Goal: Entertainment & Leisure: Consume media (video, audio)

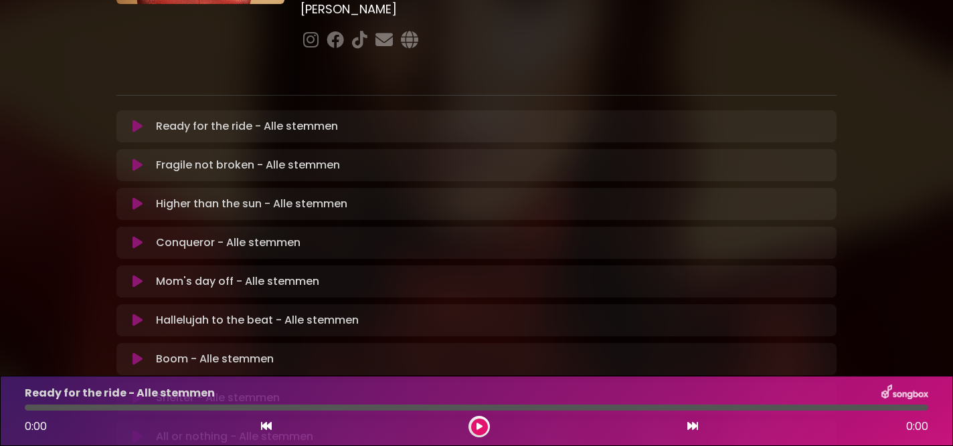
scroll to position [203, 0]
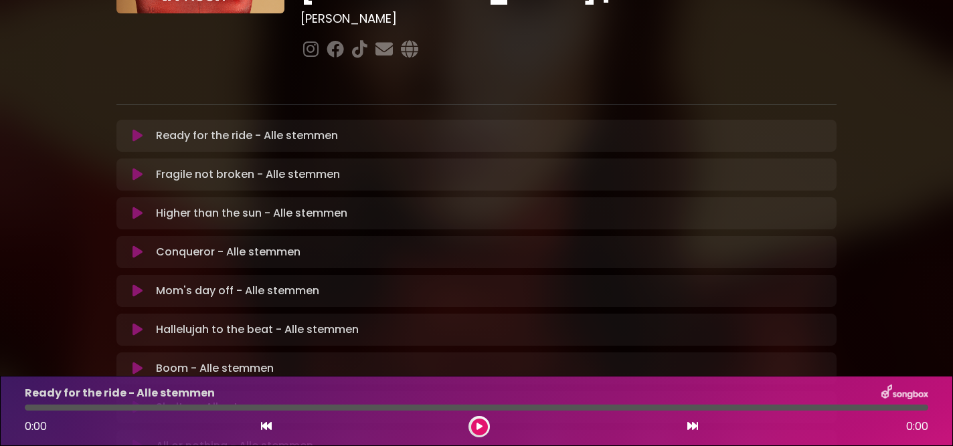
click at [139, 168] on icon at bounding box center [138, 174] width 10 height 13
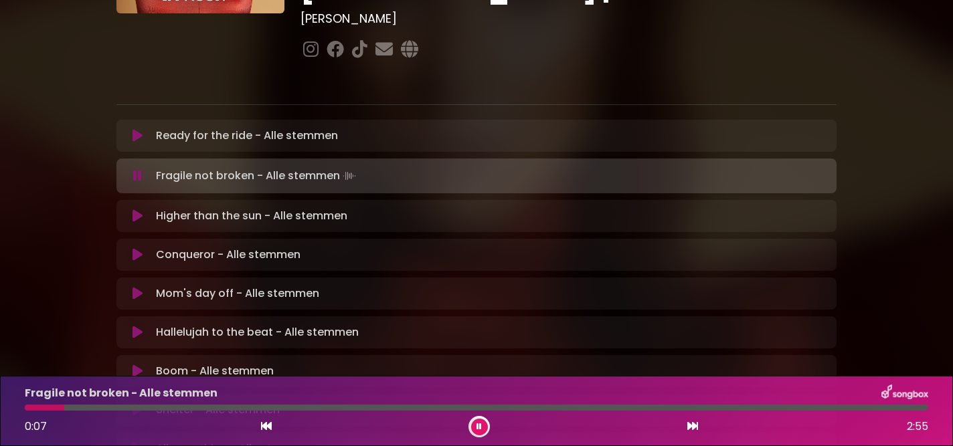
scroll to position [203, 0]
click at [481, 438] on div "Fragile not broken - Alle stemmen 0:11 2:55" at bounding box center [476, 411] width 953 height 70
click at [471, 426] on button at bounding box center [479, 427] width 17 height 17
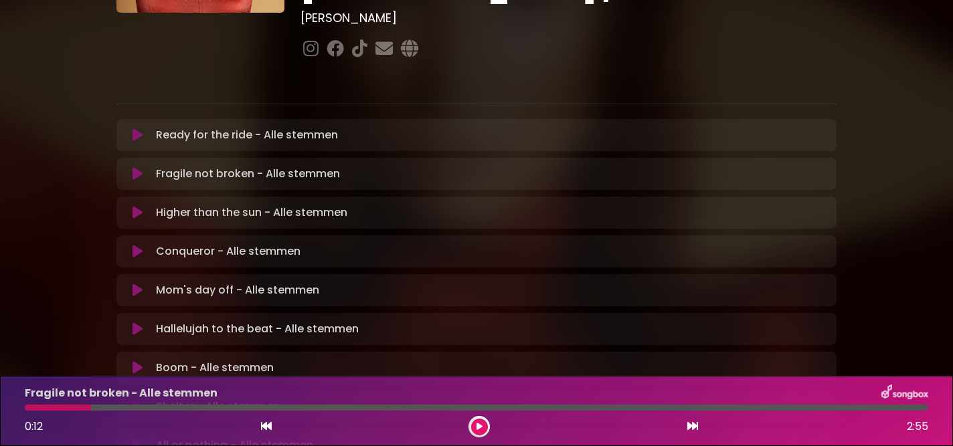
click at [136, 167] on icon at bounding box center [138, 173] width 10 height 13
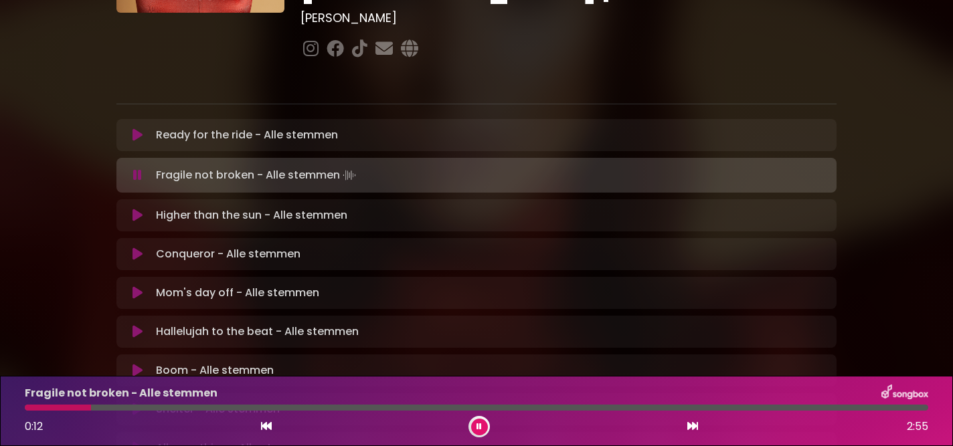
click at [477, 420] on button at bounding box center [479, 427] width 17 height 17
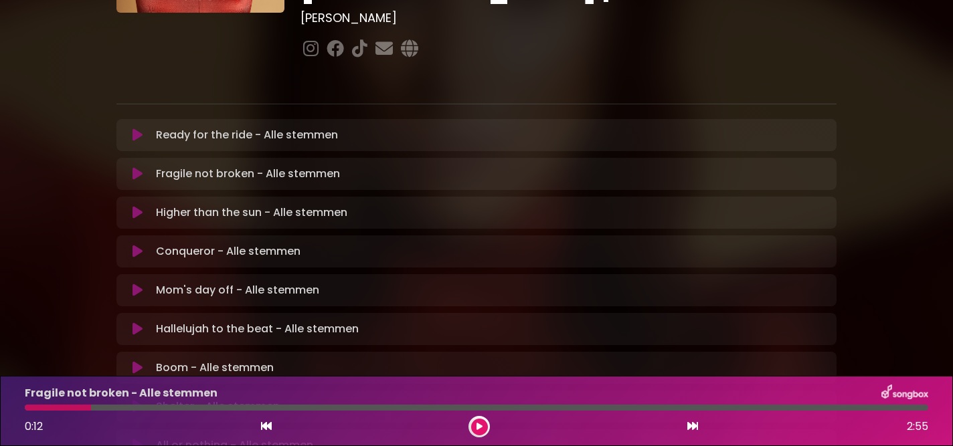
click at [477, 425] on icon at bounding box center [480, 427] width 6 height 8
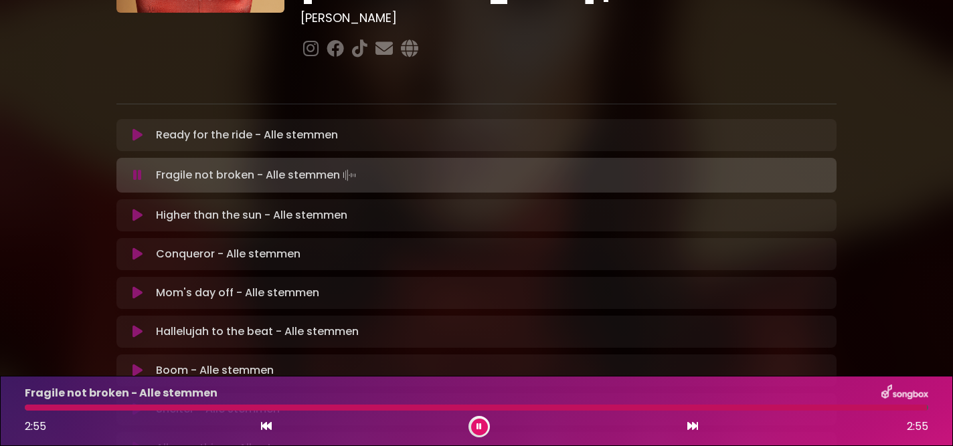
click at [35, 419] on div "2:55" at bounding box center [41, 427] width 33 height 16
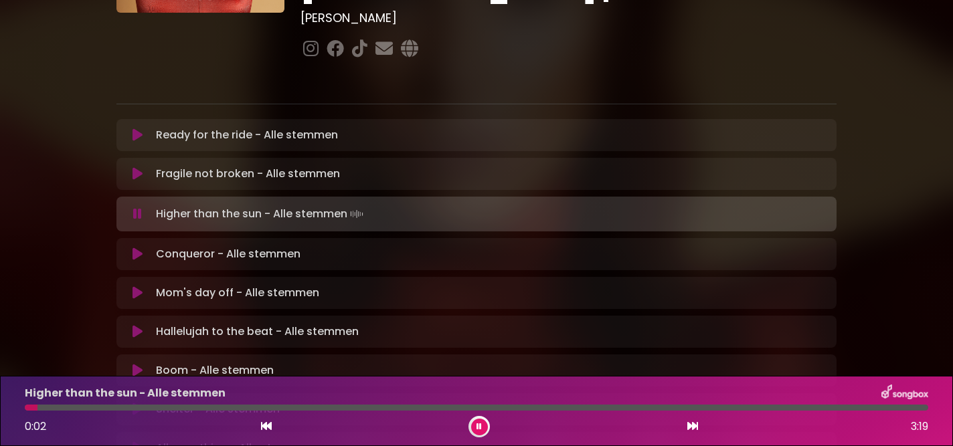
click at [261, 429] on icon at bounding box center [266, 426] width 11 height 11
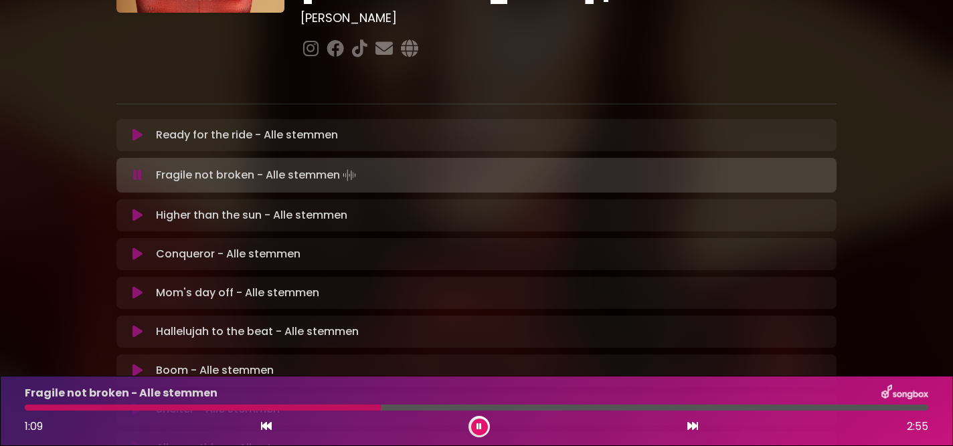
click at [301, 412] on div "Fragile not broken - Alle stemmen 1:09 2:55" at bounding box center [477, 411] width 920 height 53
click at [301, 411] on div "Fragile not broken - Alle stemmen 1:10 2:55" at bounding box center [477, 411] width 920 height 53
click at [477, 427] on icon at bounding box center [479, 427] width 5 height 8
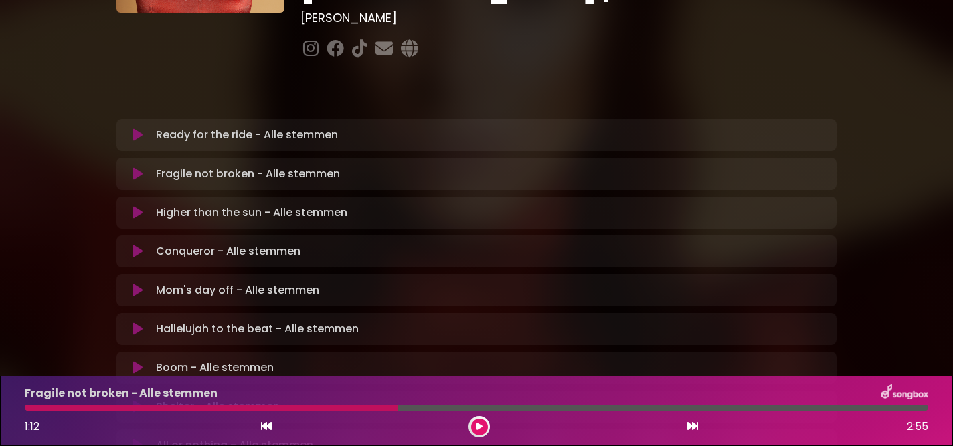
click at [296, 410] on div at bounding box center [211, 408] width 373 height 6
click at [238, 410] on div at bounding box center [211, 408] width 373 height 6
click at [480, 428] on icon at bounding box center [480, 427] width 6 height 8
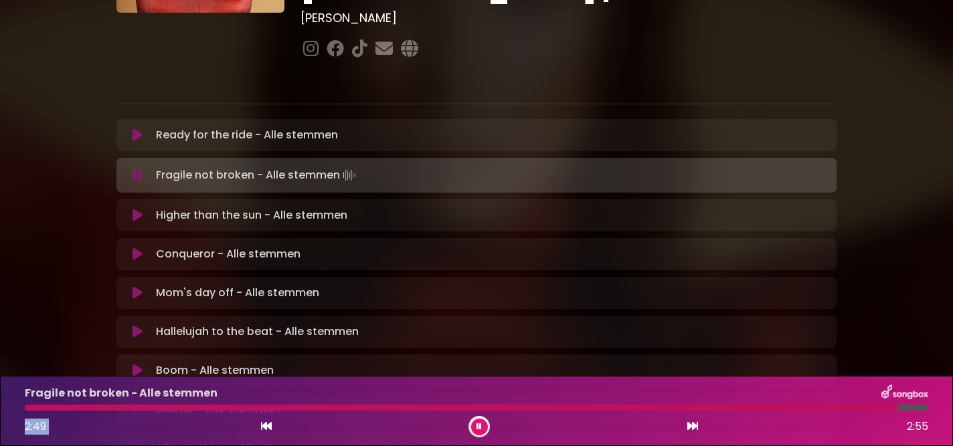
click at [372, 409] on div "Fragile not broken - Alle stemmen 2:49 2:55" at bounding box center [477, 411] width 920 height 53
click at [789, 407] on div at bounding box center [467, 408] width 885 height 6
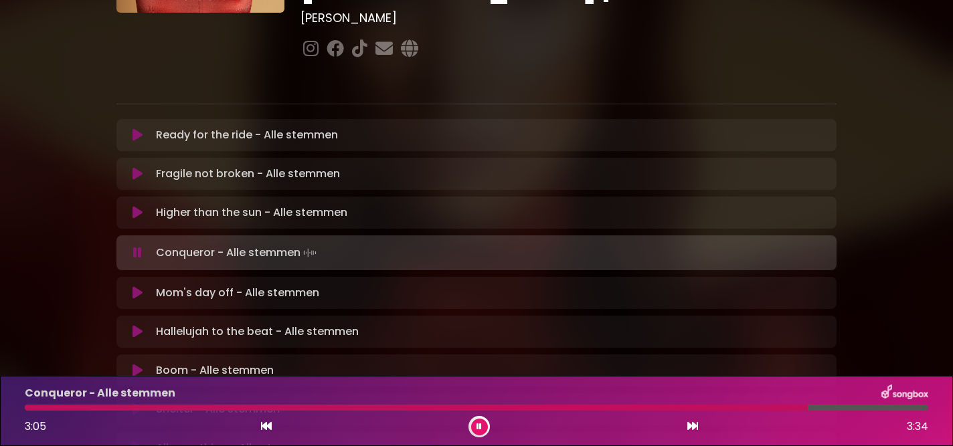
click at [710, 410] on div at bounding box center [416, 408] width 783 height 6
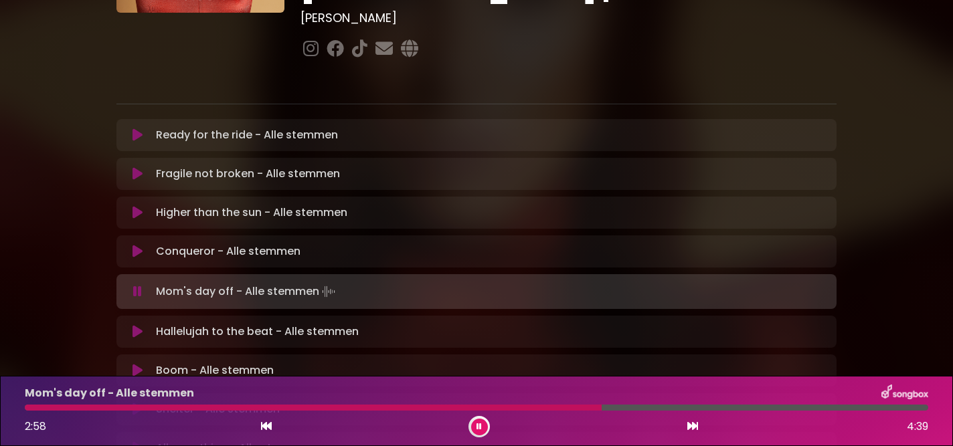
click at [669, 410] on div at bounding box center [477, 408] width 904 height 6
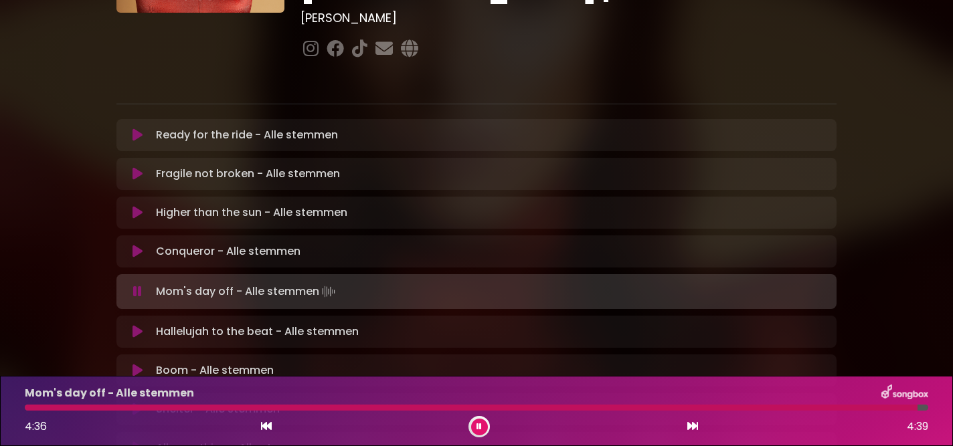
click at [214, 404] on div "Mom's day off - Alle stemmen 4:36 4:39" at bounding box center [477, 411] width 920 height 53
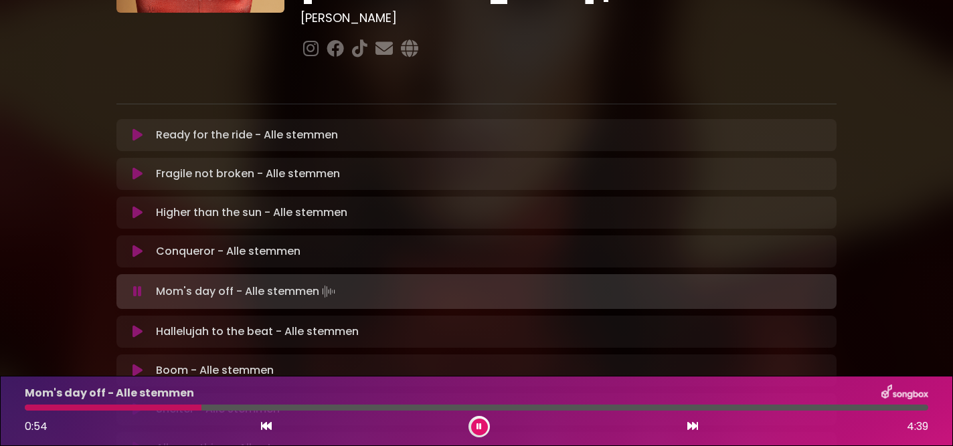
click at [201, 406] on div at bounding box center [477, 408] width 904 height 6
click at [303, 413] on div "Mom's day off - Alle stemmen 1:00 4:39" at bounding box center [477, 411] width 920 height 53
click at [303, 410] on div at bounding box center [477, 408] width 904 height 6
click at [406, 407] on div at bounding box center [243, 408] width 436 height 6
click at [134, 325] on icon at bounding box center [138, 331] width 10 height 13
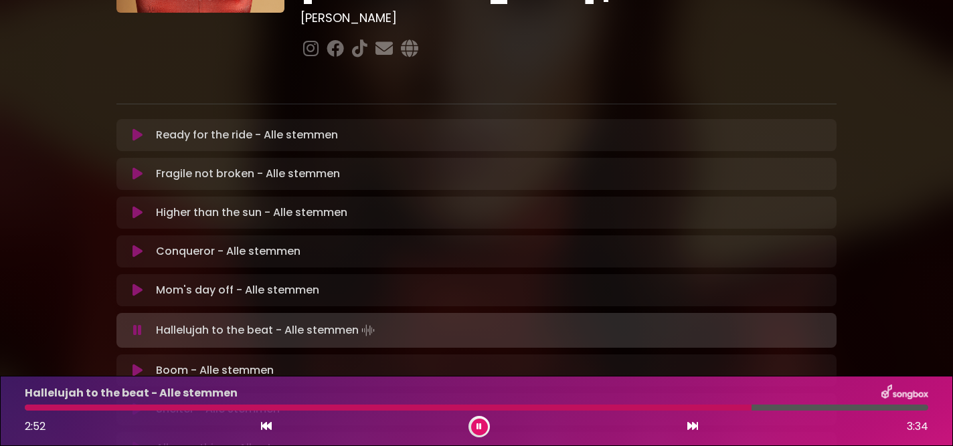
click at [563, 408] on div at bounding box center [388, 408] width 727 height 6
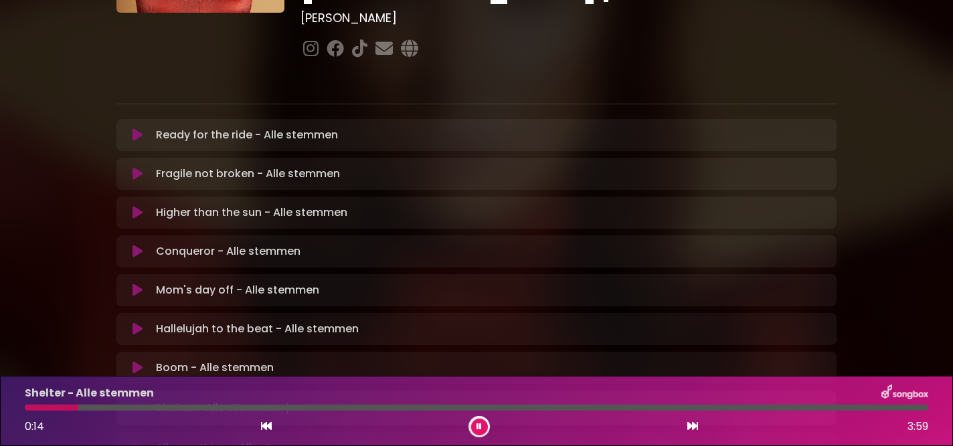
click at [480, 423] on icon at bounding box center [479, 427] width 5 height 8
